Goal: Navigation & Orientation: Find specific page/section

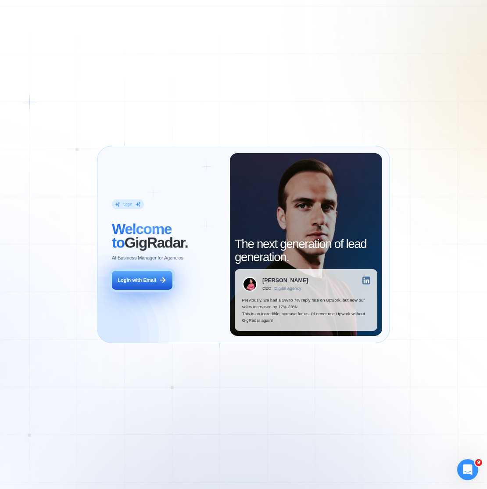
click at [135, 275] on button "Login with Email" at bounding box center [142, 280] width 60 height 19
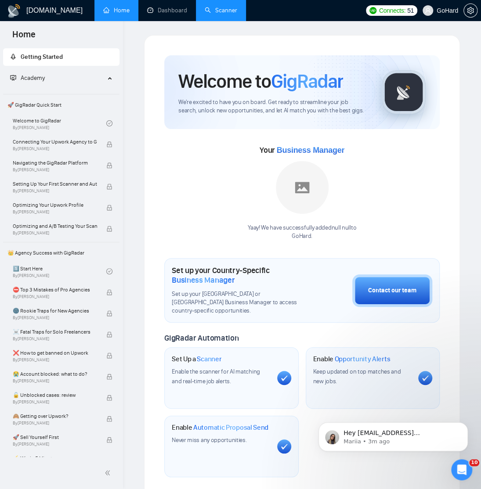
click at [207, 8] on link "Scanner" at bounding box center [221, 10] width 32 height 7
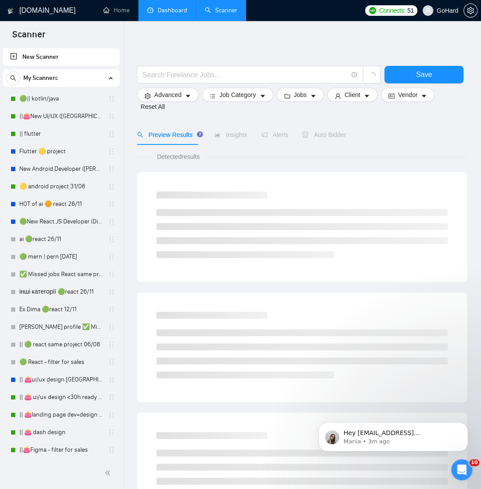
click at [162, 10] on link "Dashboard" at bounding box center [167, 10] width 40 height 7
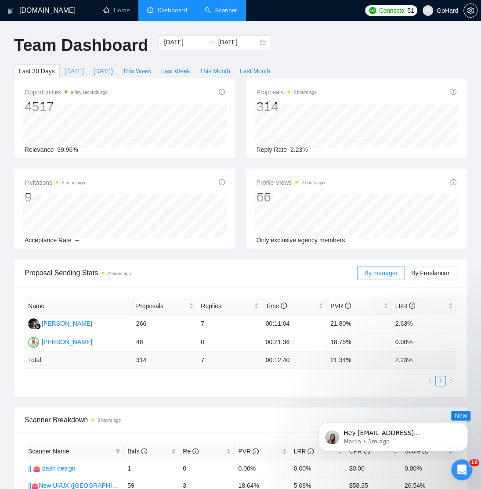
click at [70, 66] on span "[DATE]" at bounding box center [74, 71] width 19 height 10
type input "[DATE]"
